Goal: Navigation & Orientation: Find specific page/section

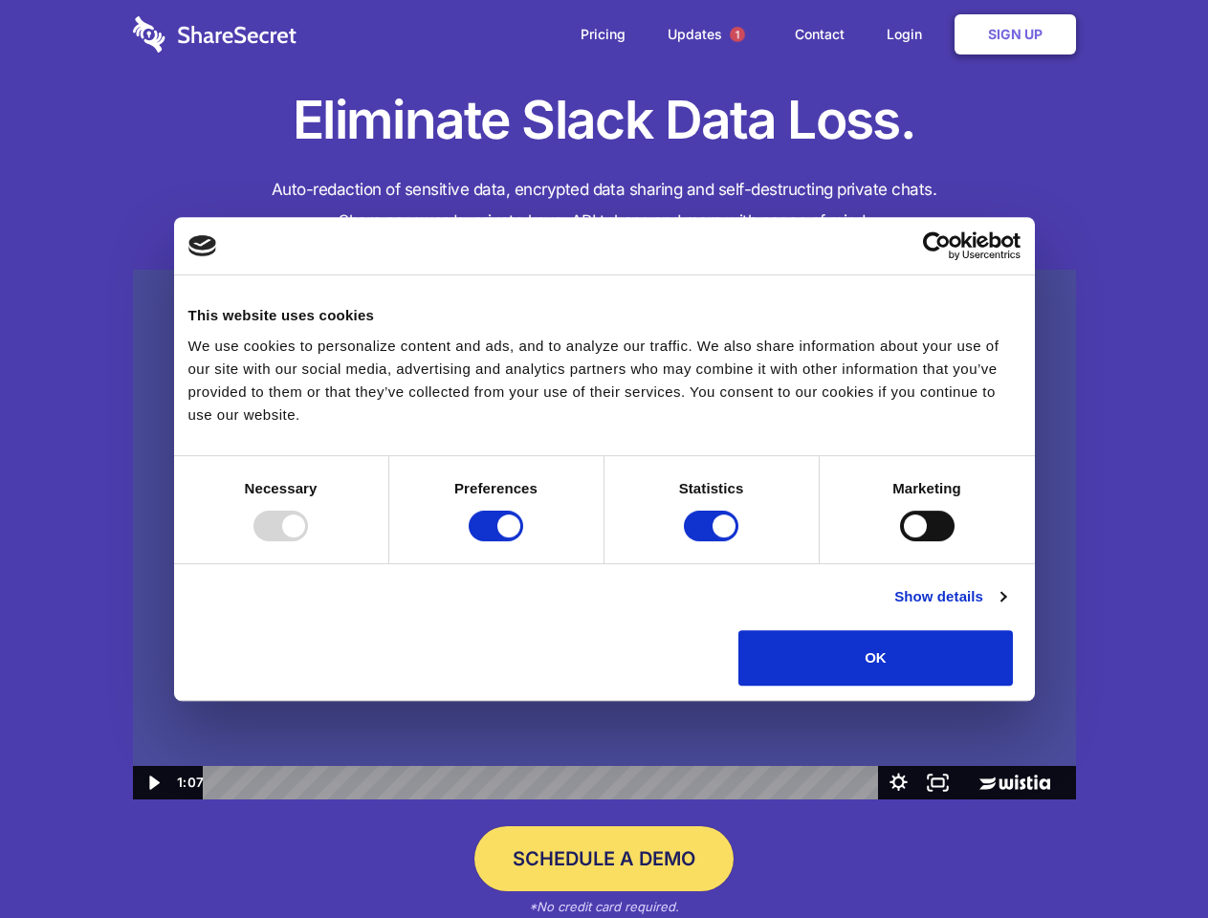
click at [604, 459] on img at bounding box center [604, 535] width 943 height 531
click at [308, 541] on div at bounding box center [281, 526] width 55 height 31
click at [523, 541] on input "Preferences" at bounding box center [496, 526] width 55 height 31
checkbox input "false"
click at [714, 541] on input "Statistics" at bounding box center [711, 526] width 55 height 31
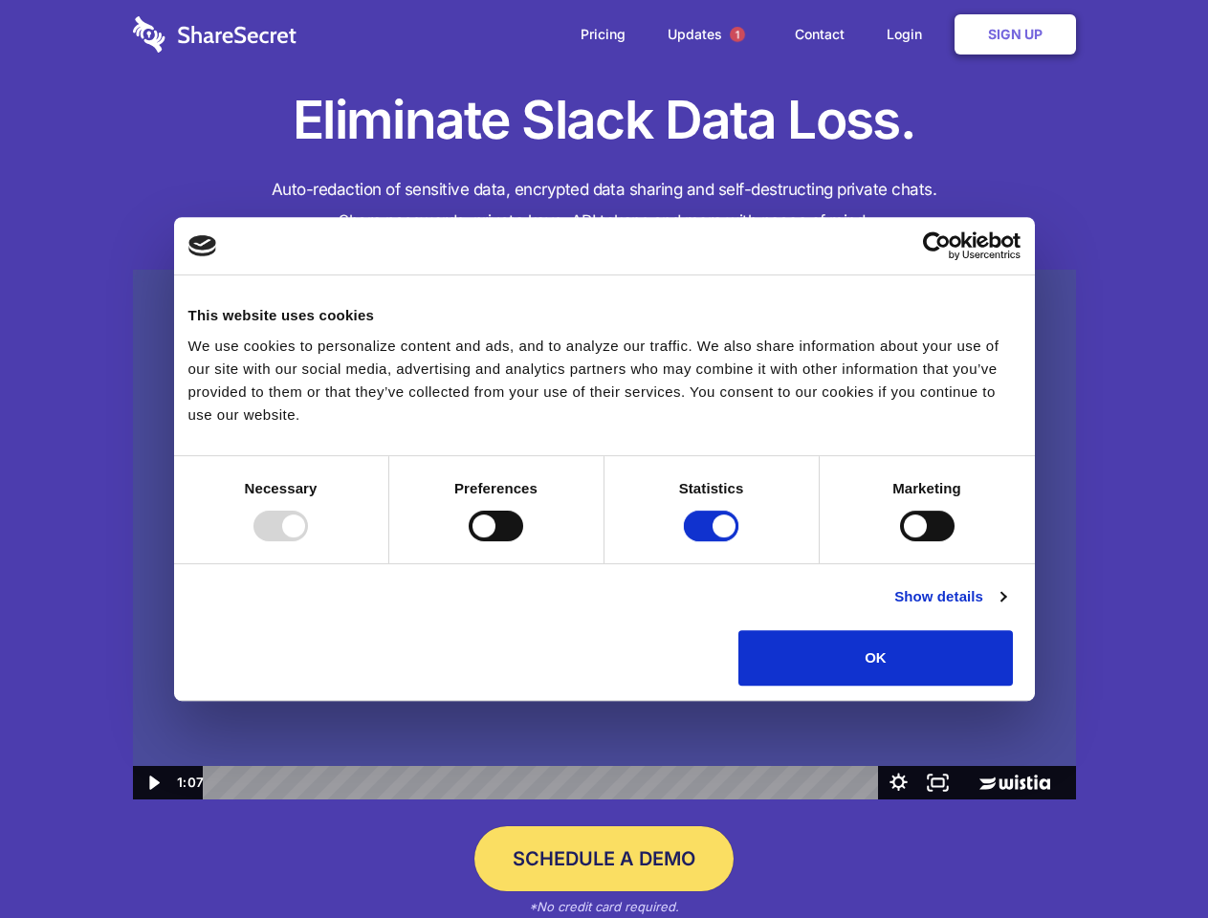
checkbox input "false"
click at [900, 541] on input "Marketing" at bounding box center [927, 526] width 55 height 31
checkbox input "true"
click at [1005, 608] on link "Show details" at bounding box center [949, 596] width 111 height 23
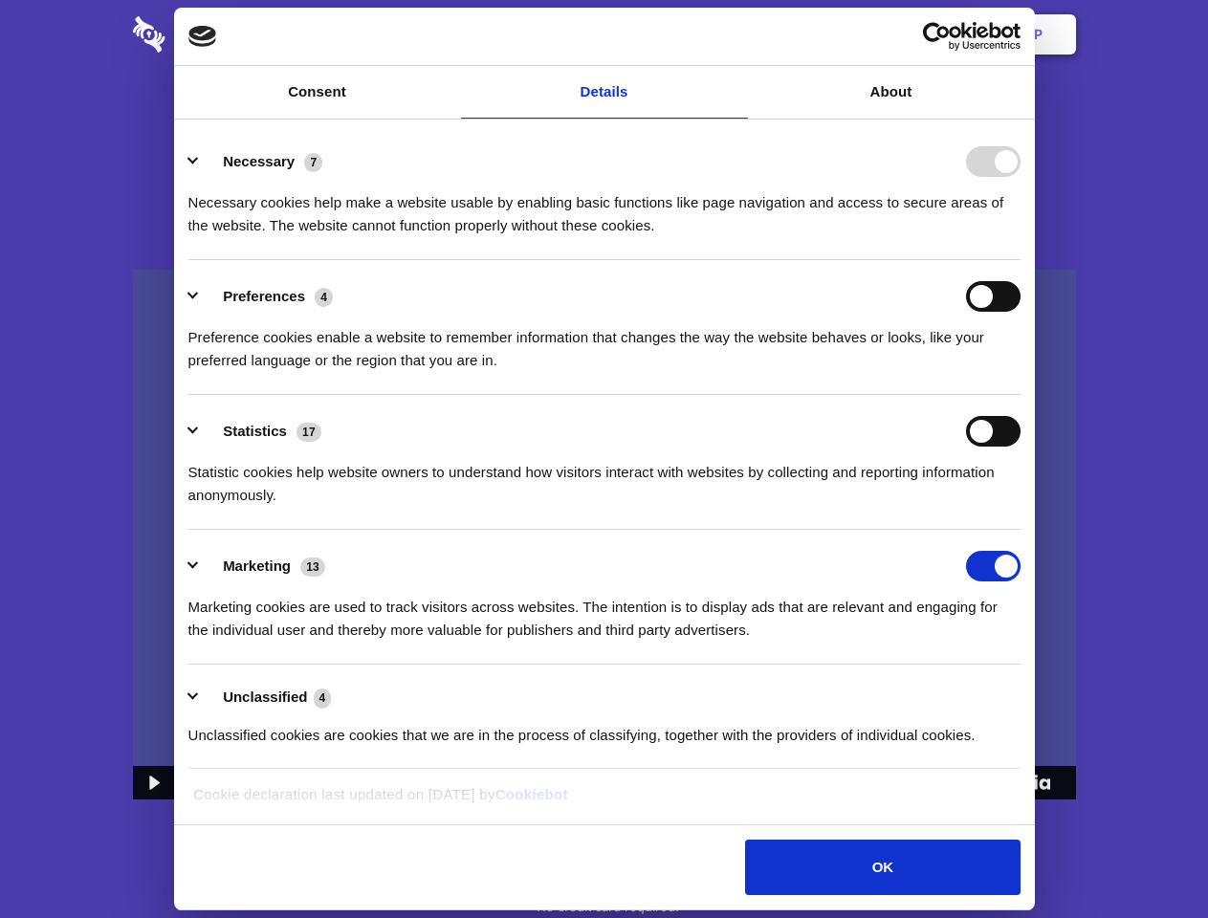
click at [1021, 372] on div "Preferences 4 Preference cookies enable a website to remember information that …" at bounding box center [604, 326] width 832 height 91
click at [737, 34] on span "1" at bounding box center [737, 34] width 15 height 15
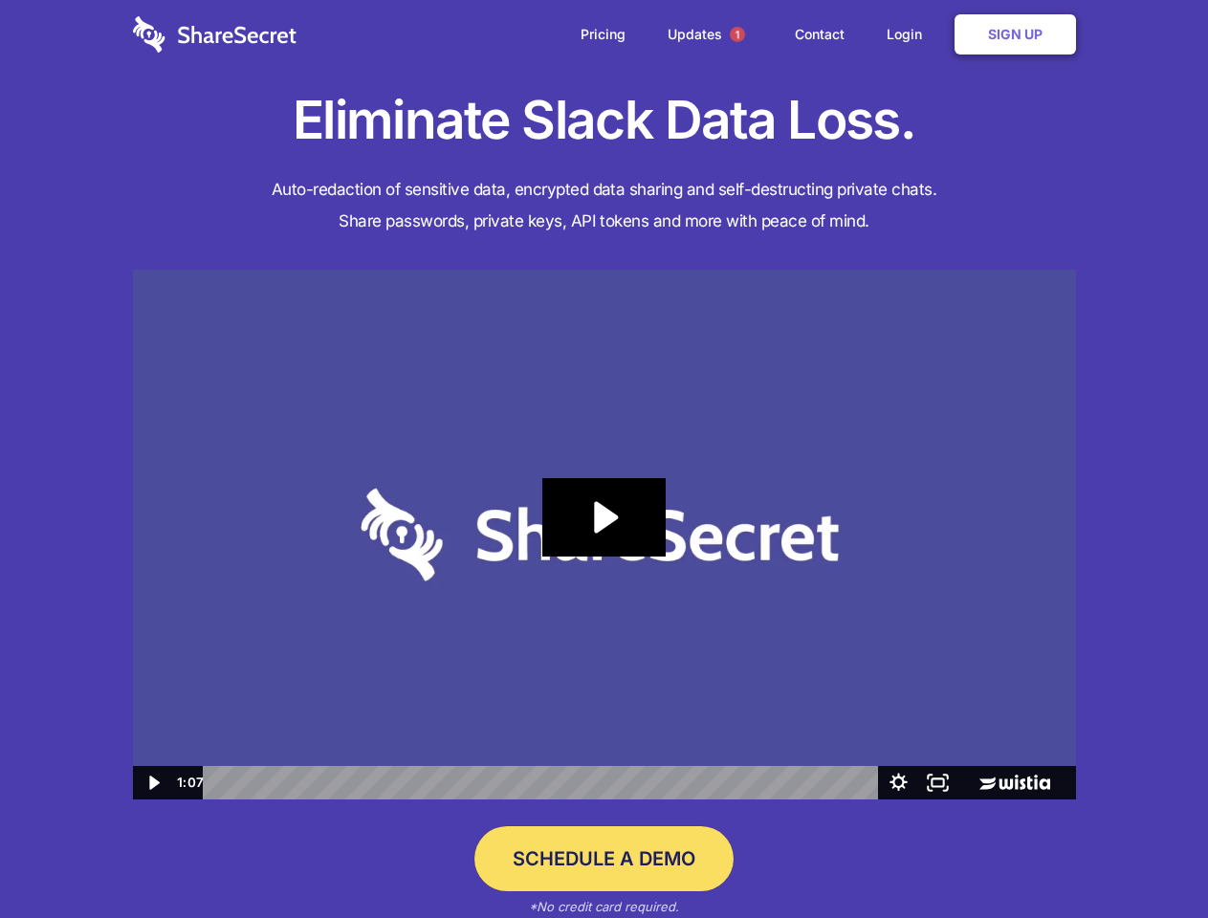
click at [605, 535] on icon "Play Video: Sharesecret Slack Extension" at bounding box center [603, 517] width 122 height 78
